Goal: Information Seeking & Learning: Learn about a topic

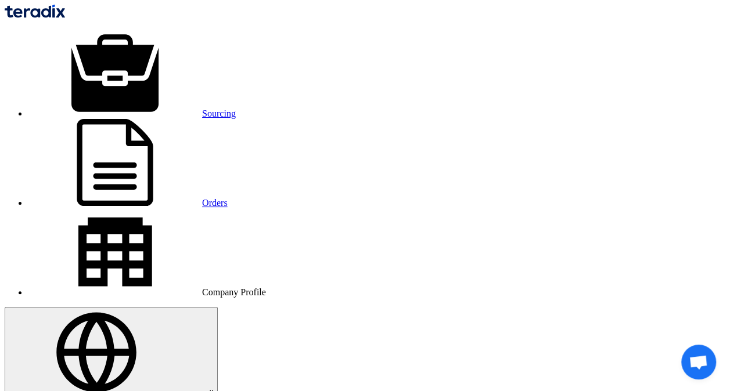
click at [65, 12] on img at bounding box center [35, 11] width 60 height 13
click at [55, 17] on img at bounding box center [35, 11] width 60 height 13
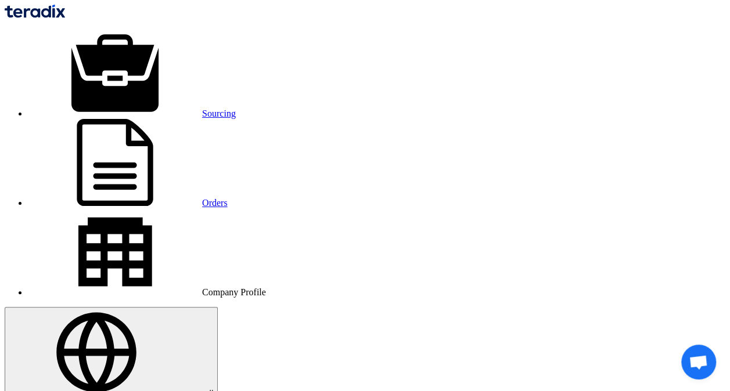
click at [65, 11] on img at bounding box center [35, 11] width 60 height 13
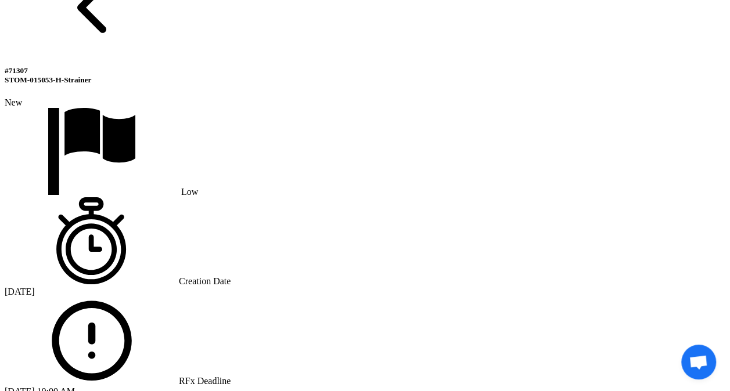
scroll to position [813, 0]
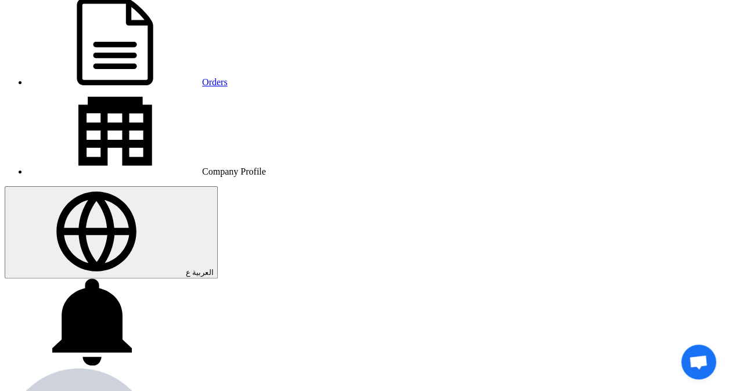
scroll to position [0, 0]
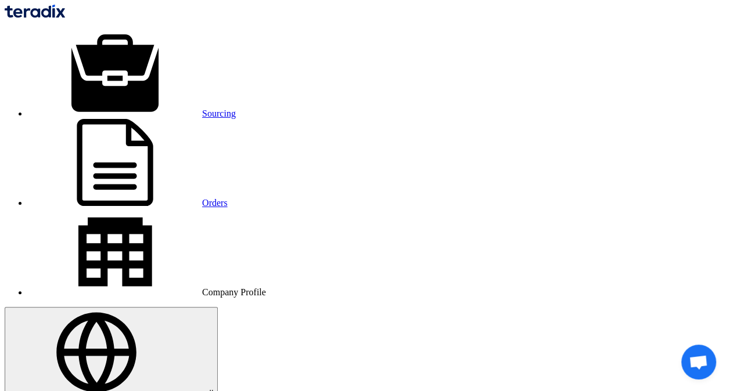
click at [65, 17] on img at bounding box center [35, 11] width 60 height 13
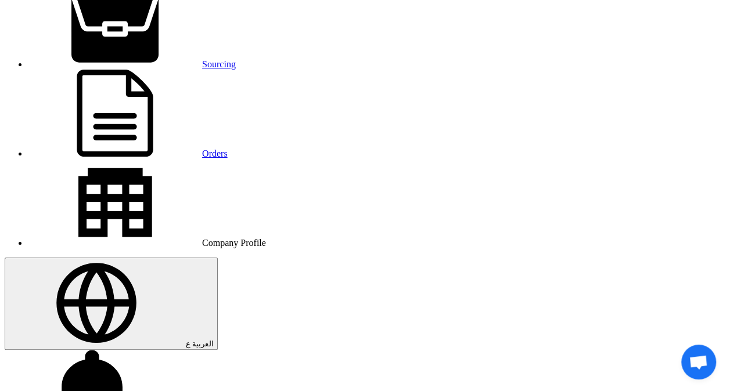
scroll to position [47, 0]
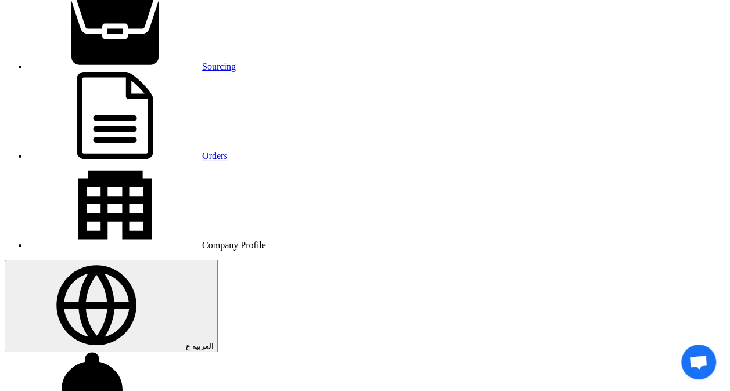
drag, startPoint x: 377, startPoint y: 172, endPoint x: 85, endPoint y: 174, distance: 291.9
copy div "Flow meter Dia 65 mm & Transmitter, Flow Dia 65 mm-STOM-014593"
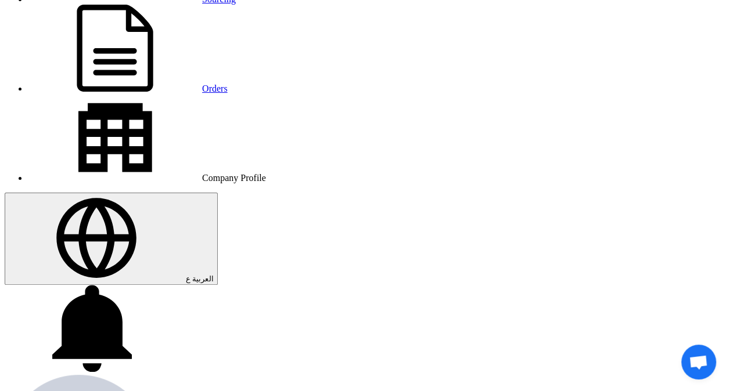
scroll to position [116, 0]
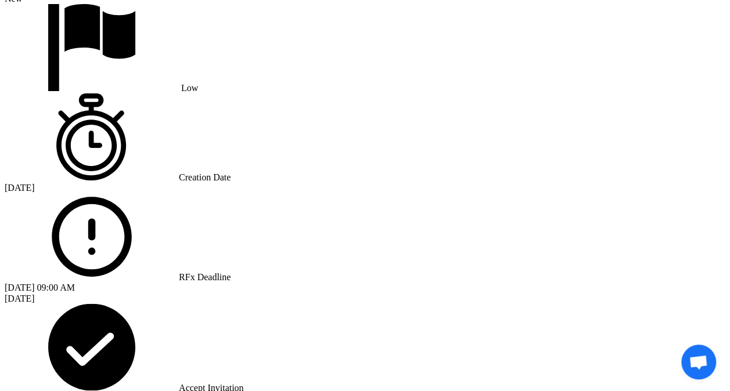
scroll to position [813, 0]
